Goal: Transaction & Acquisition: Purchase product/service

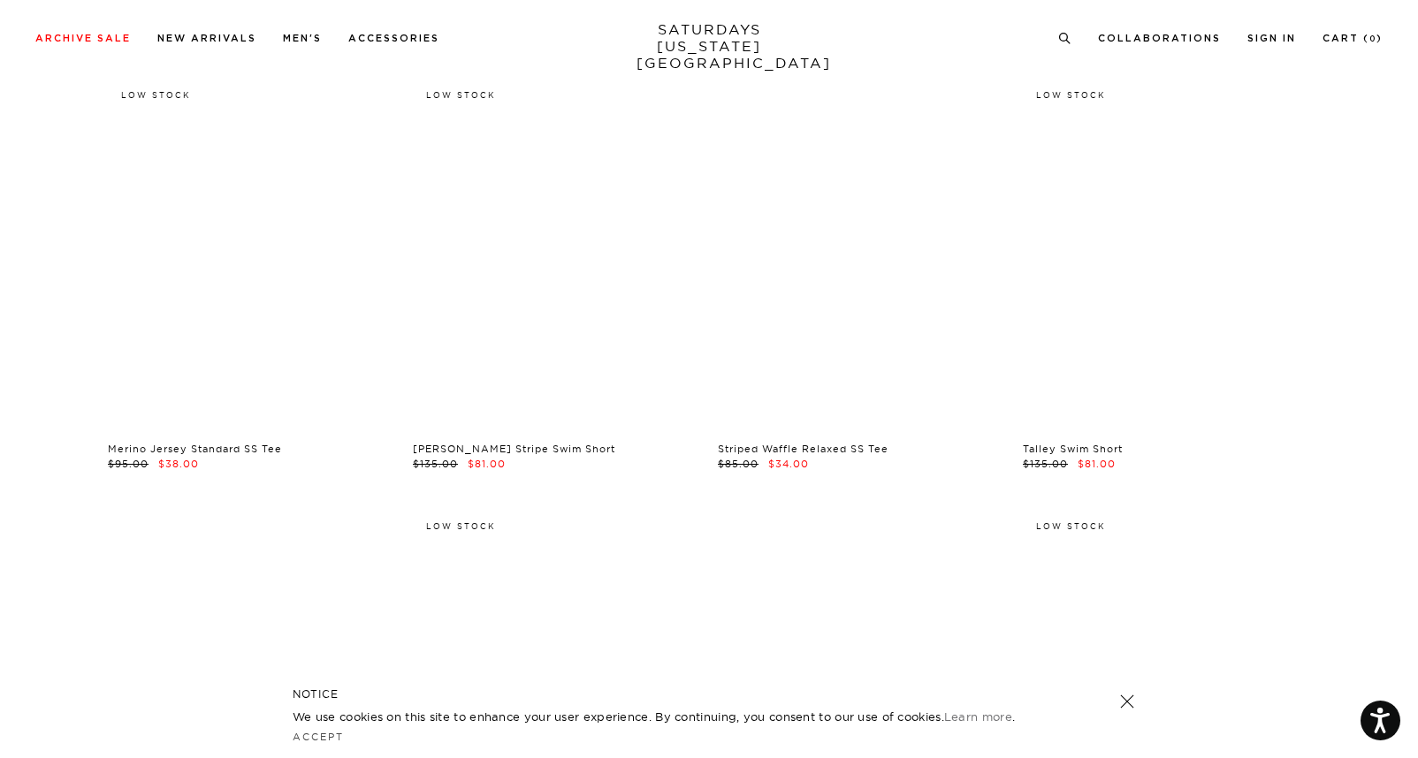
scroll to position [1838, 0]
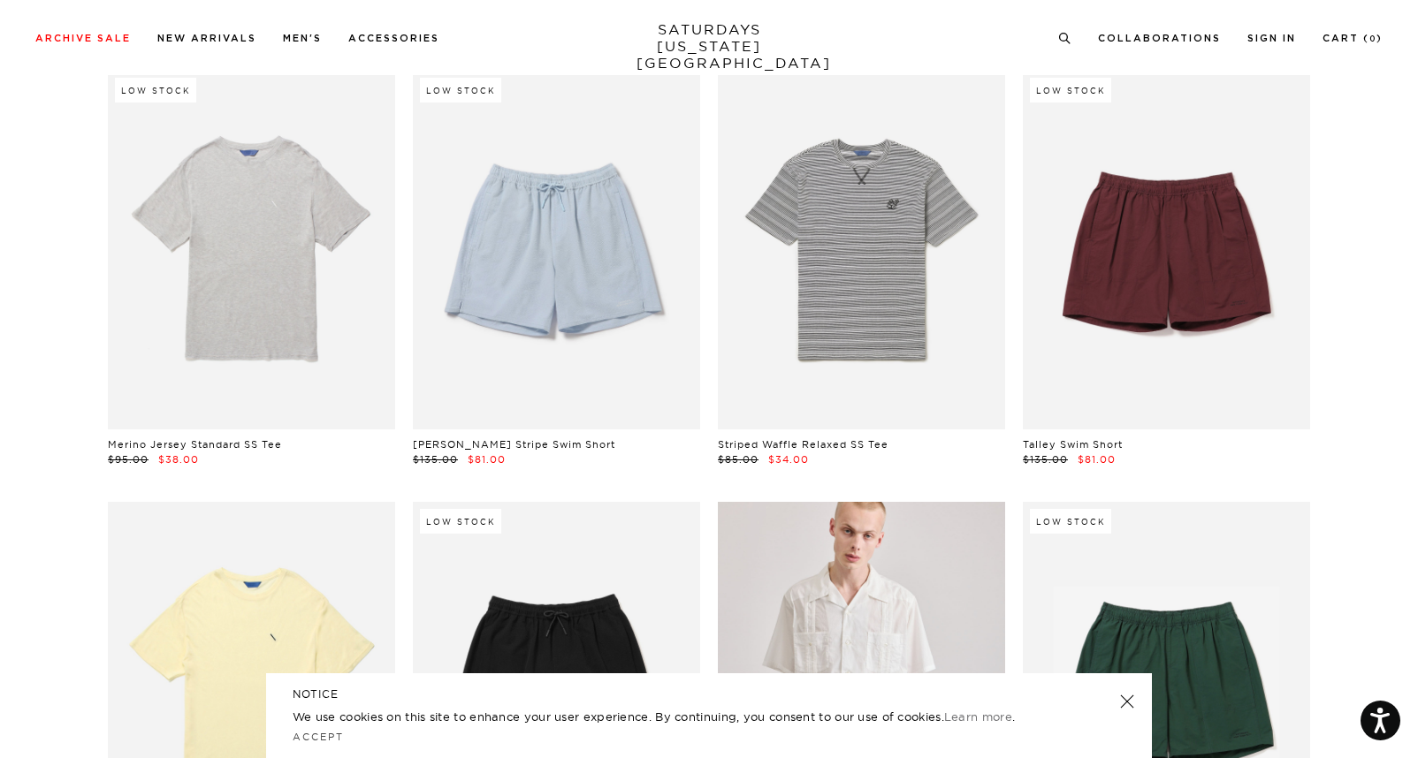
click at [1122, 693] on link at bounding box center [1127, 701] width 25 height 25
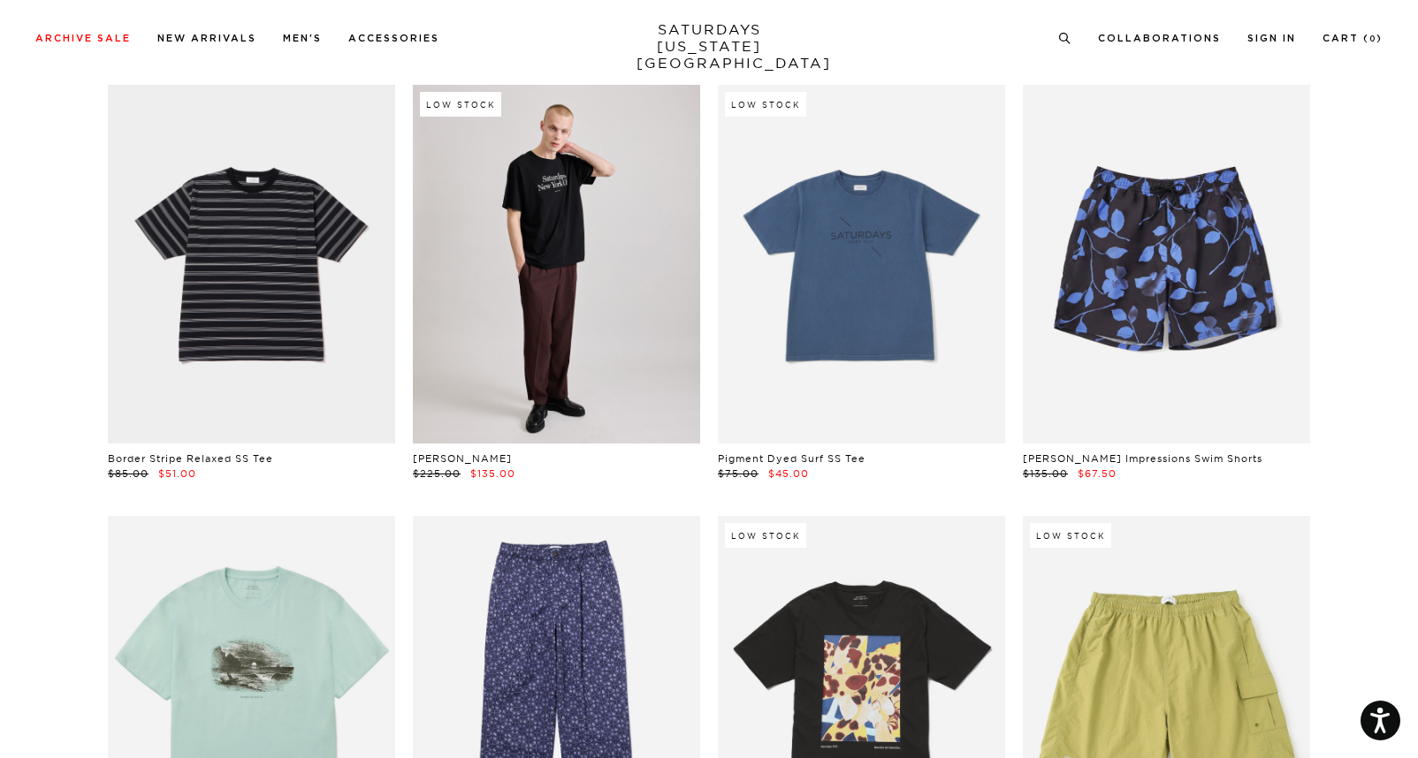
scroll to position [3554, 0]
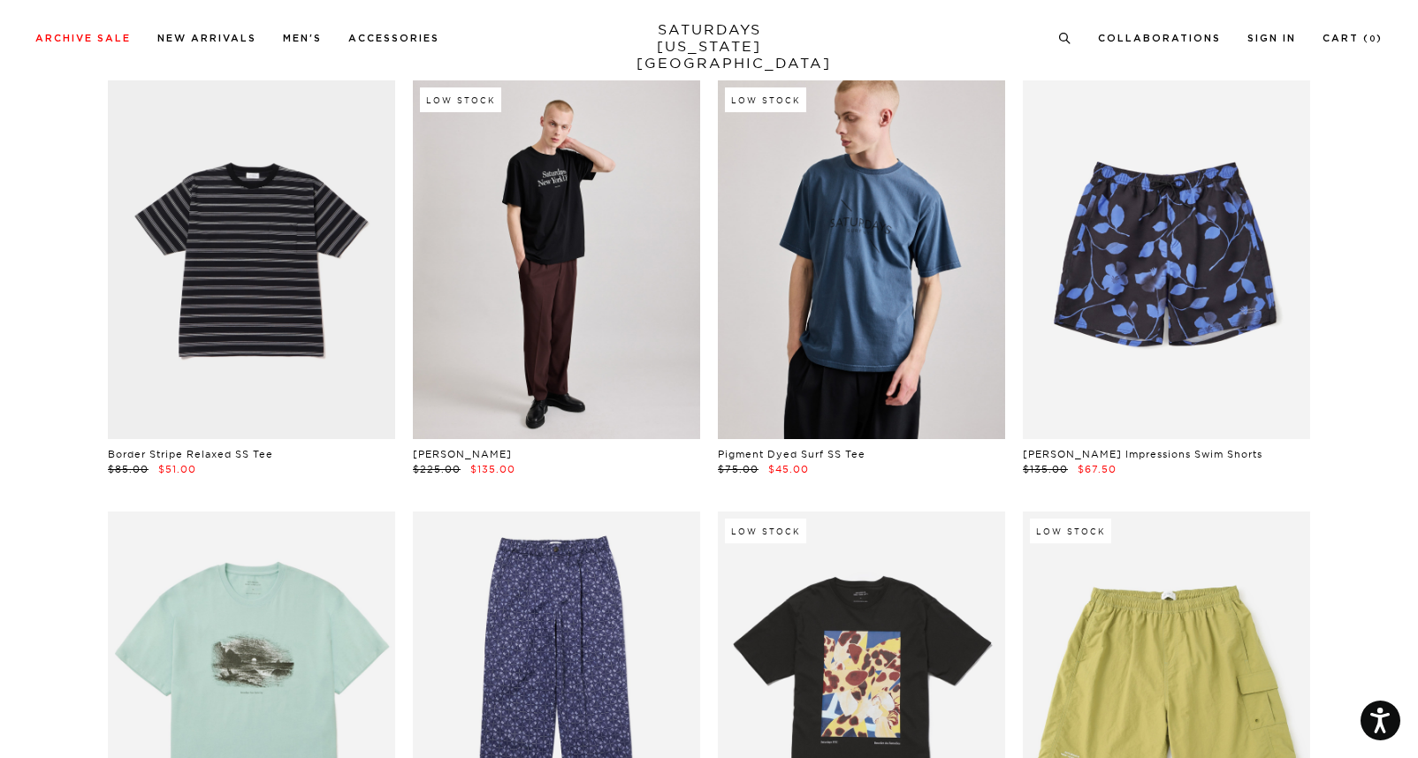
click at [907, 317] on link at bounding box center [861, 259] width 287 height 359
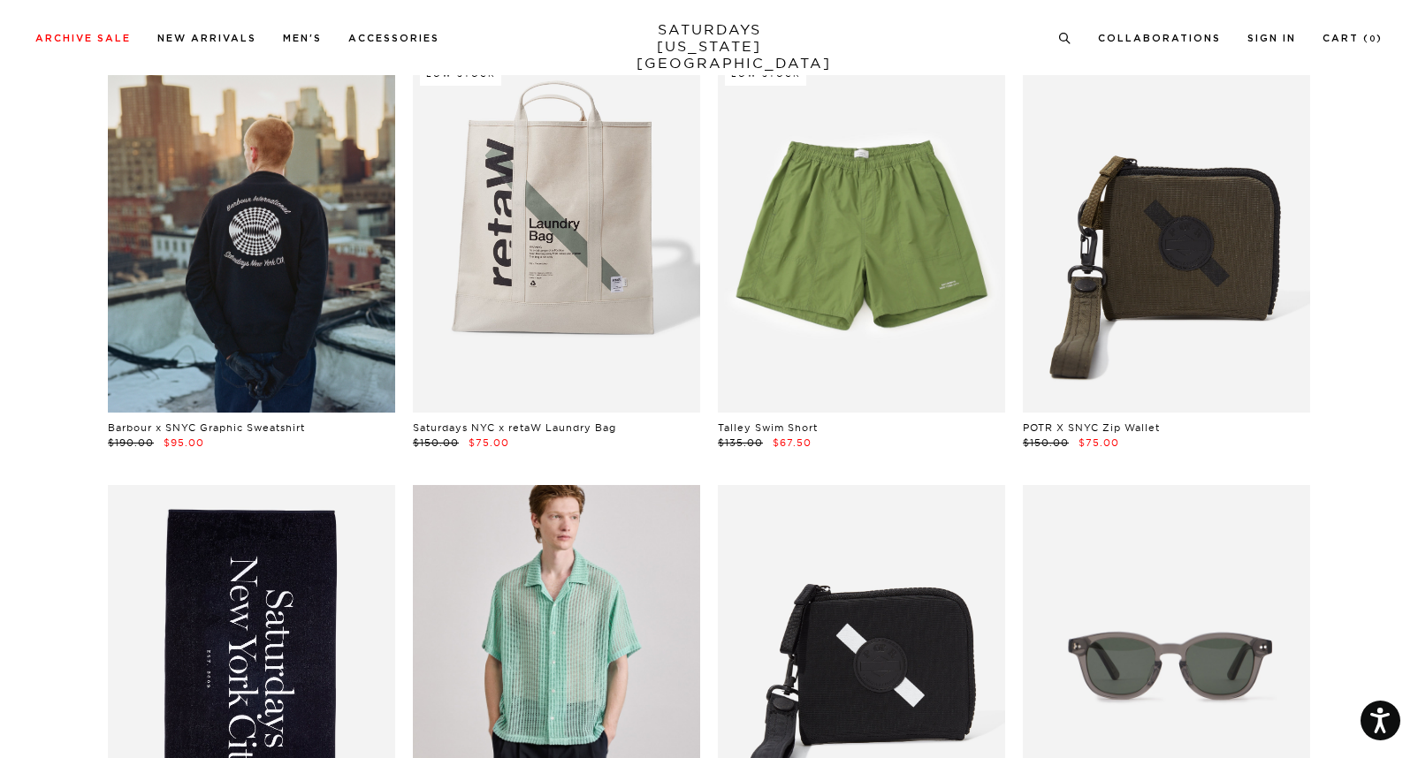
scroll to position [11781, 0]
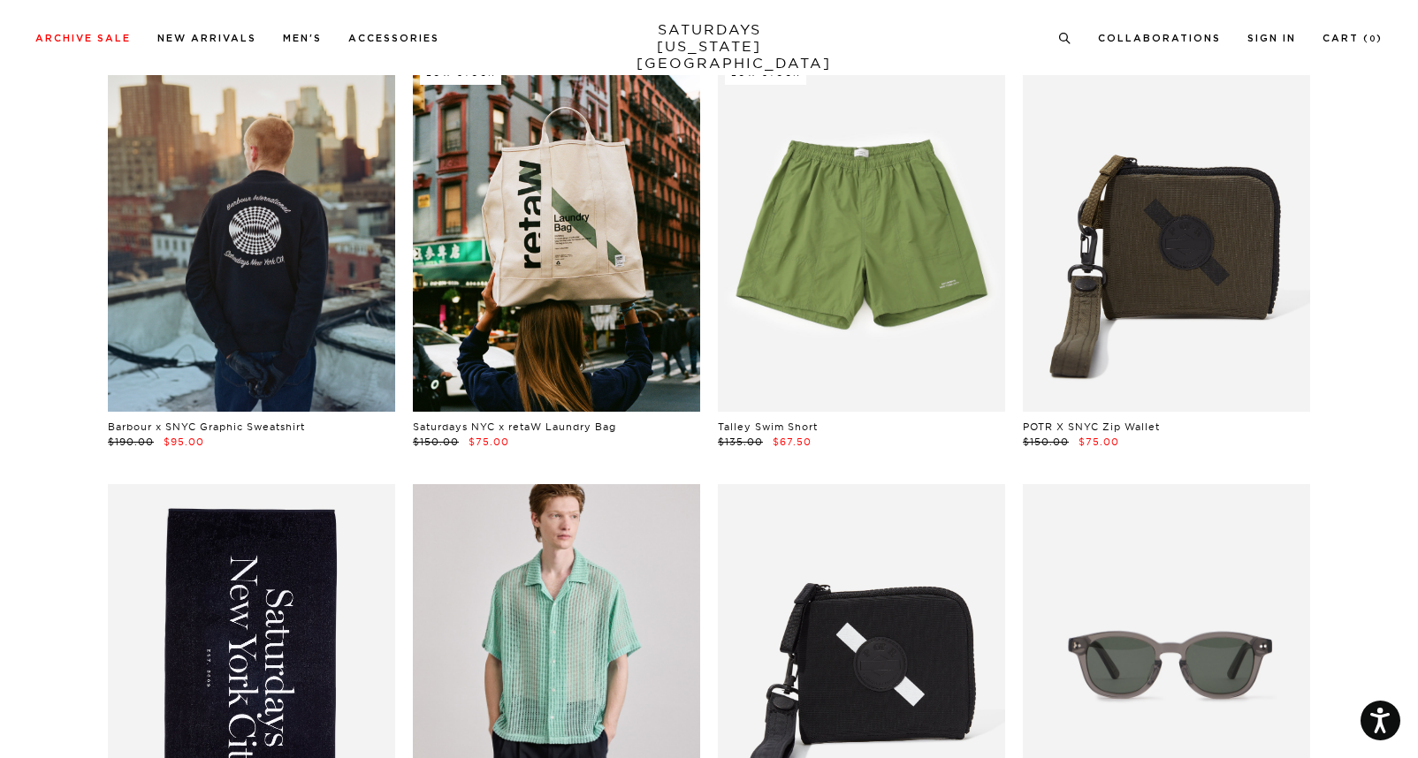
click at [600, 273] on link at bounding box center [556, 232] width 287 height 359
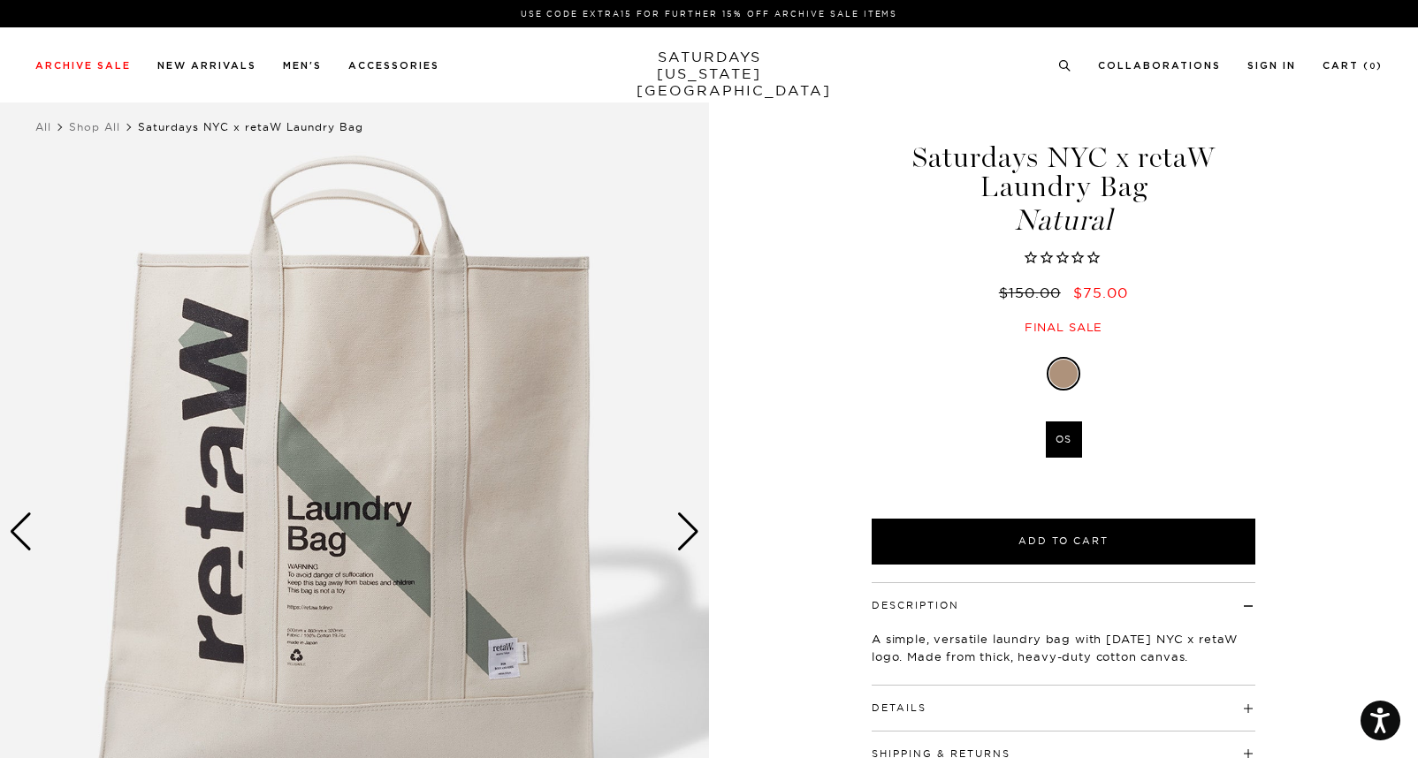
click at [485, 656] on img at bounding box center [354, 532] width 709 height 887
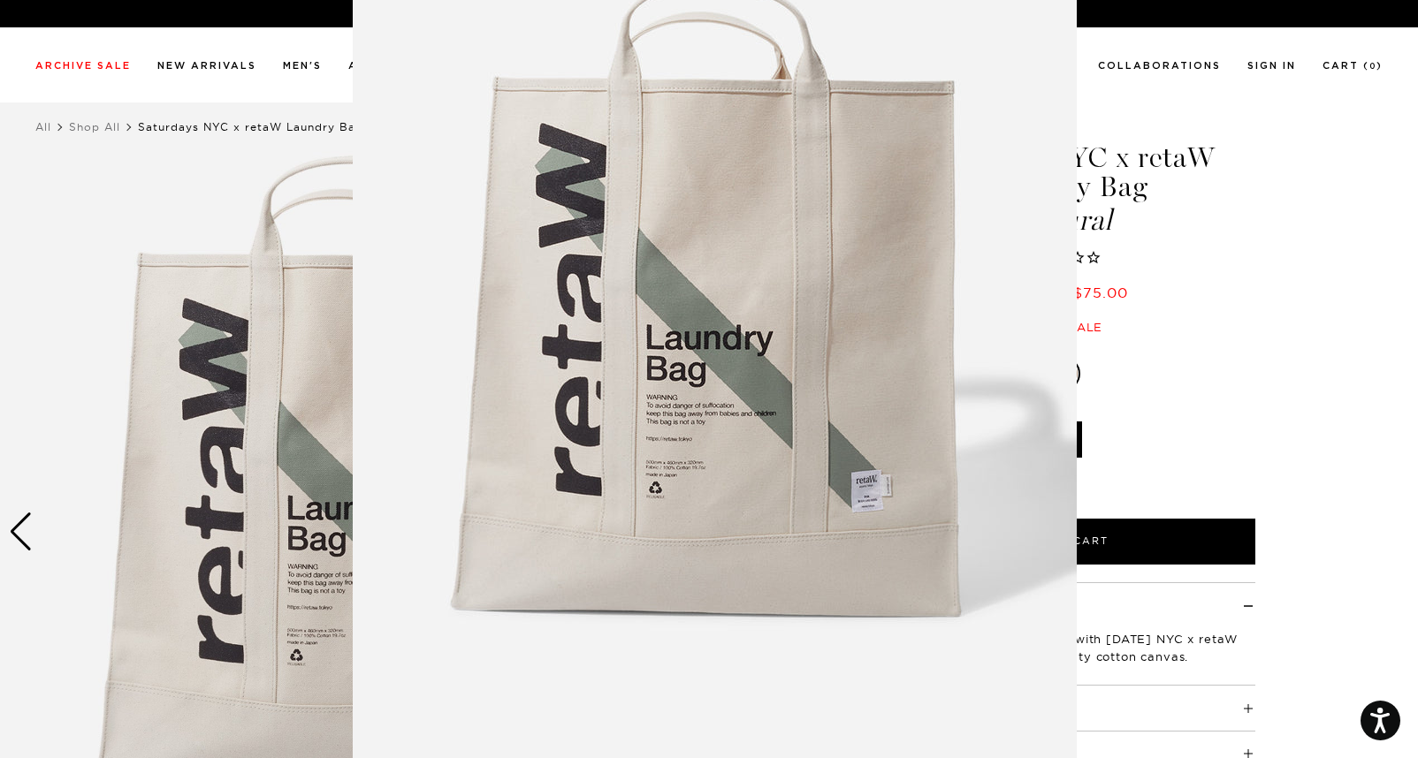
scroll to position [88, 0]
click at [869, 494] on img at bounding box center [715, 364] width 724 height 905
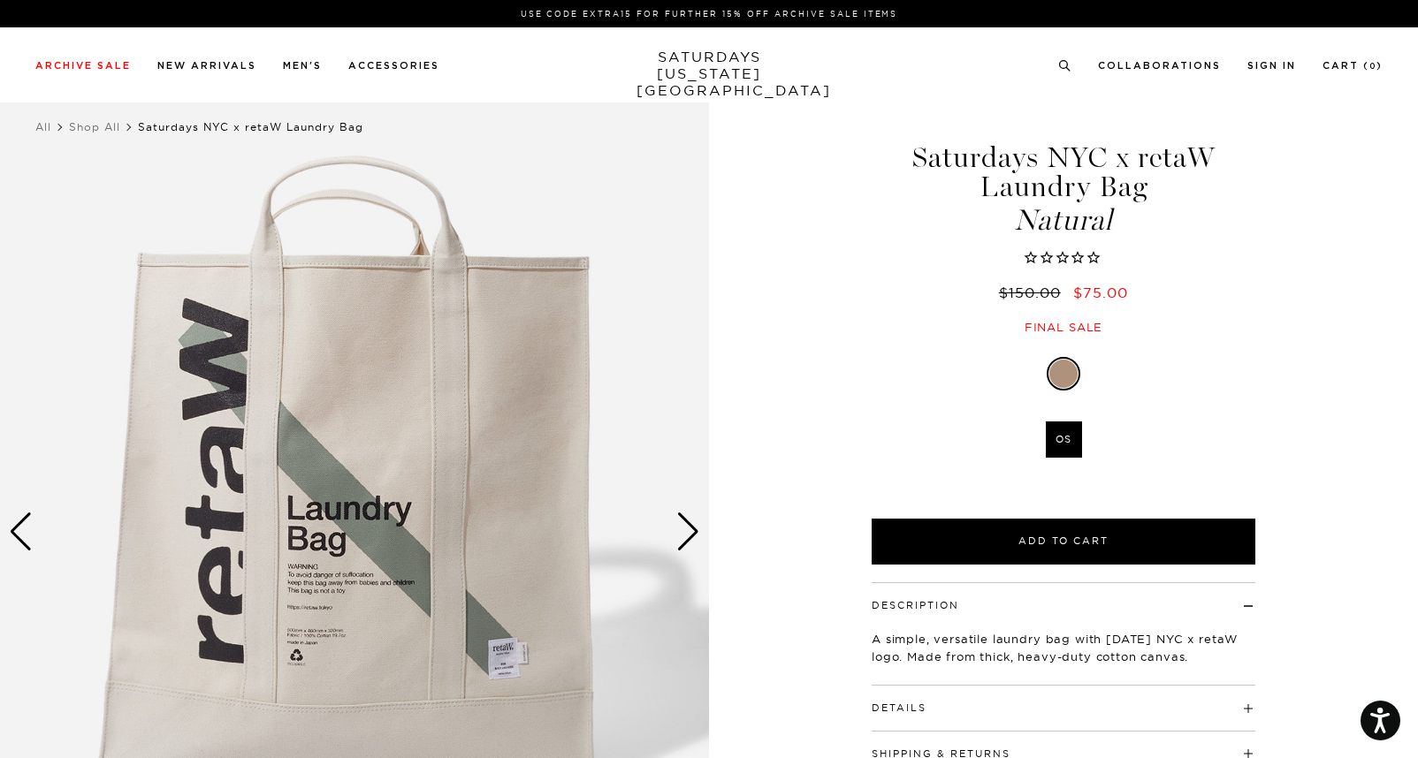
click at [690, 526] on div "Next slide" at bounding box center [688, 532] width 24 height 39
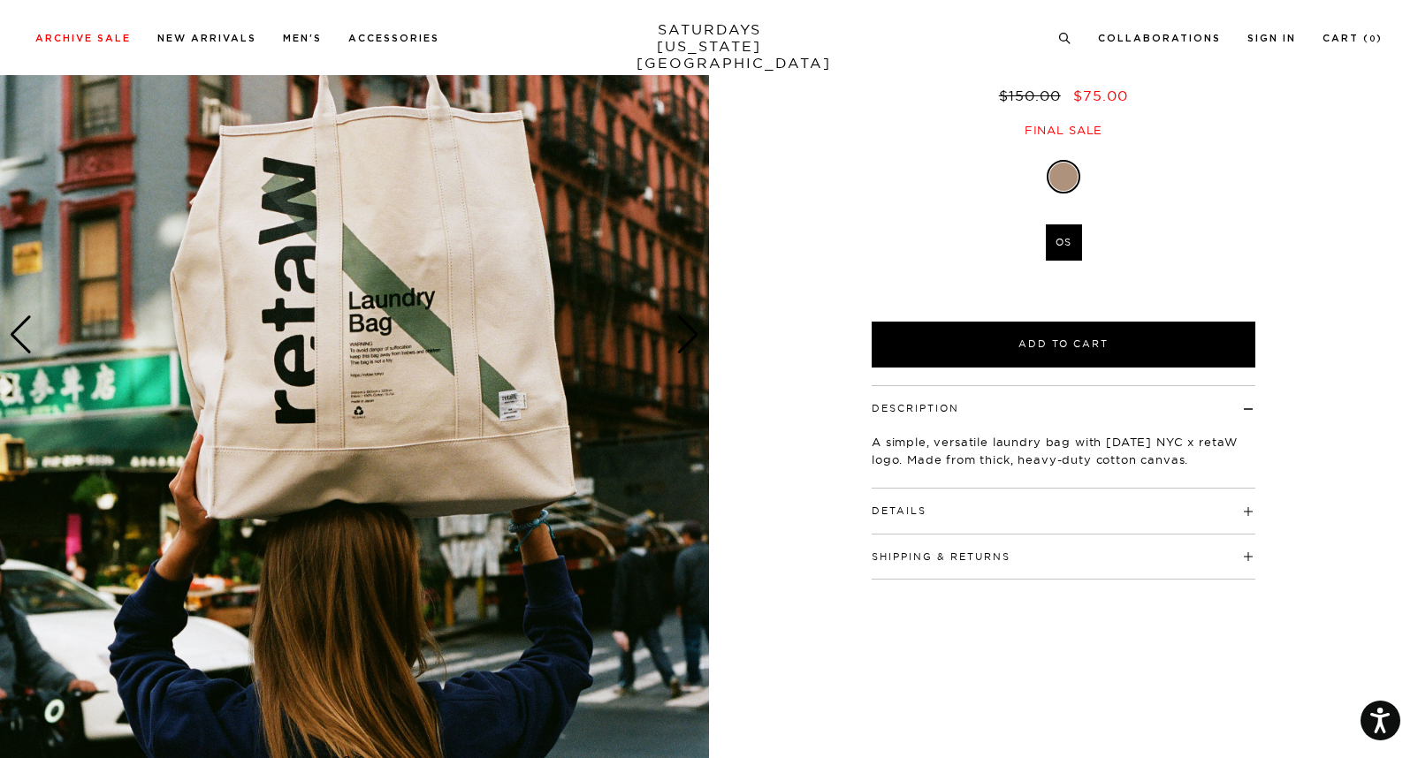
scroll to position [200, 0]
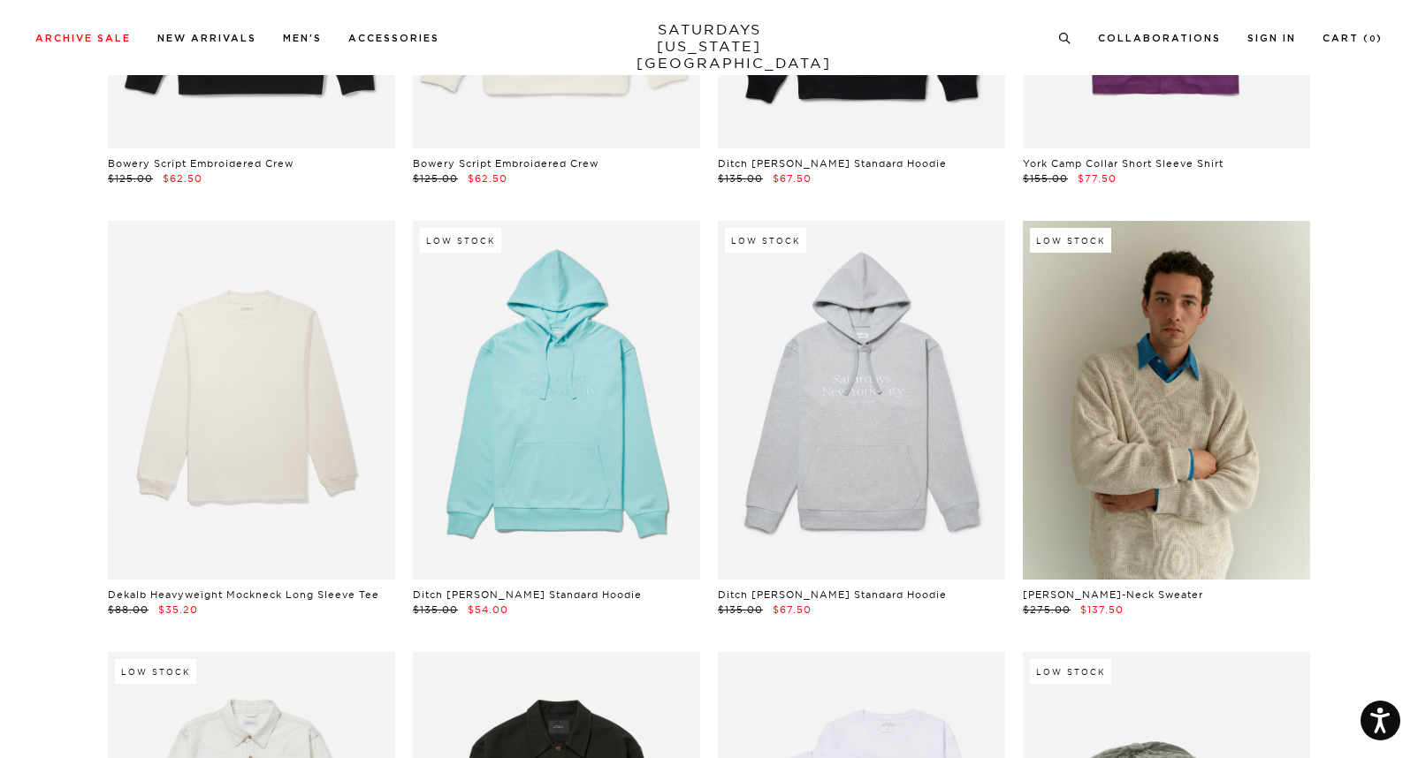
scroll to position [18981, 0]
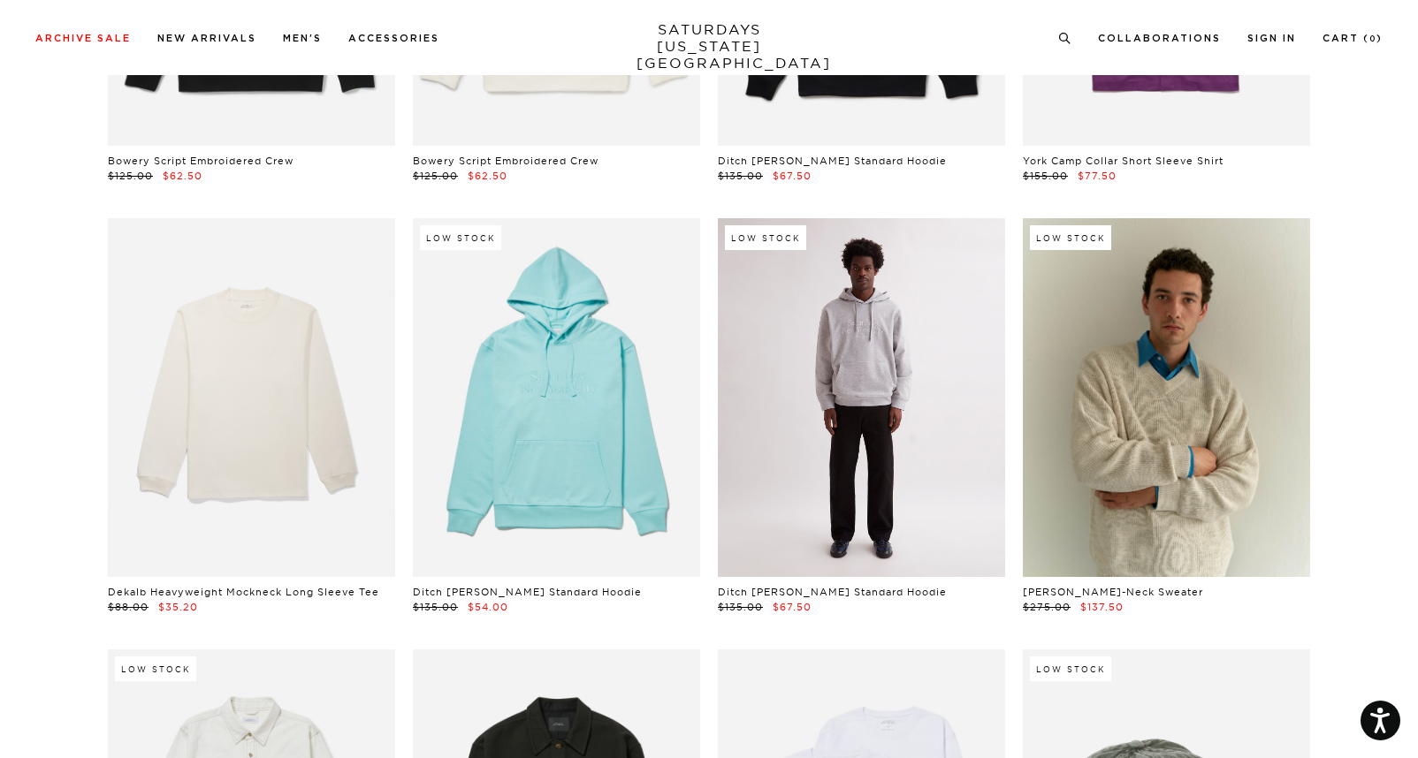
click at [827, 438] on link at bounding box center [861, 397] width 287 height 359
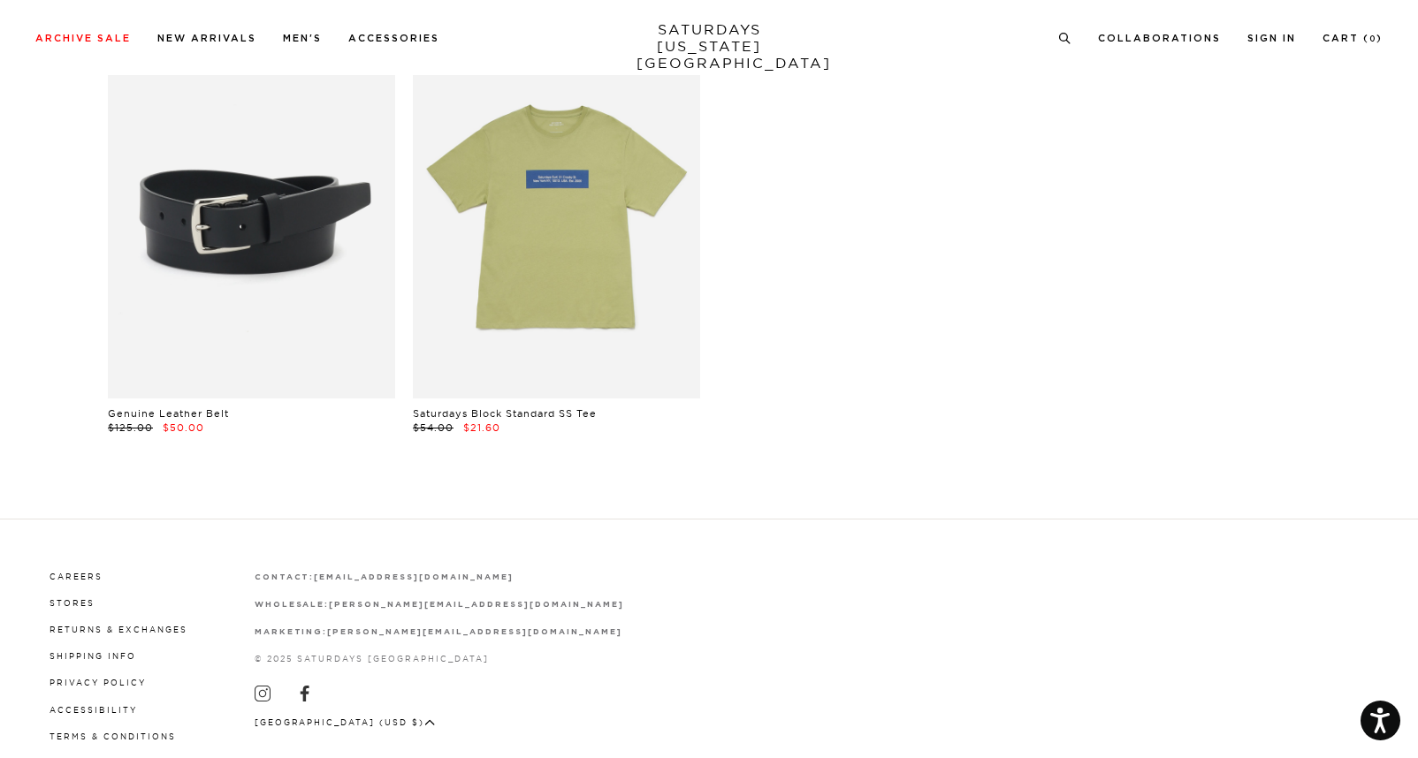
scroll to position [40365, 0]
